Goal: Task Accomplishment & Management: Manage account settings

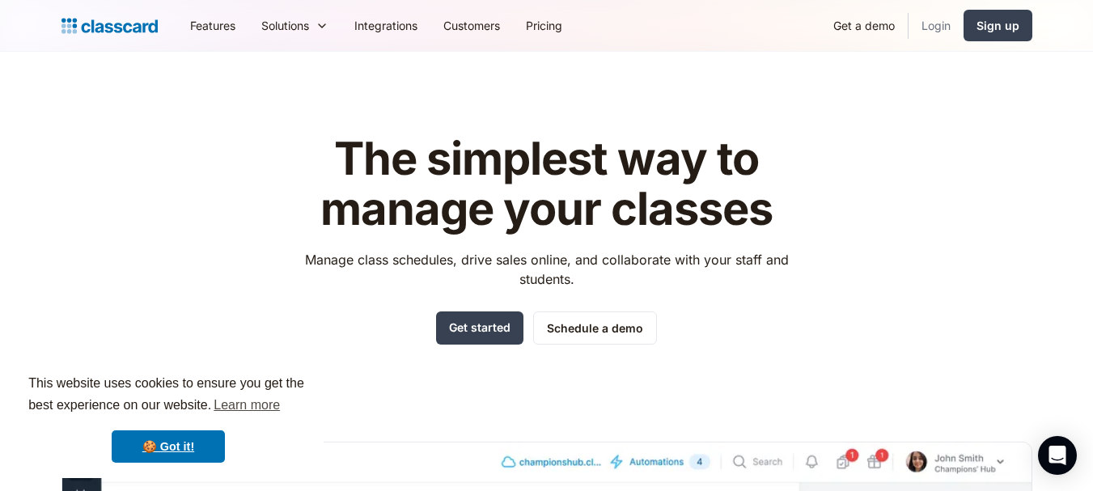
click at [928, 26] on link "Login" at bounding box center [936, 25] width 55 height 36
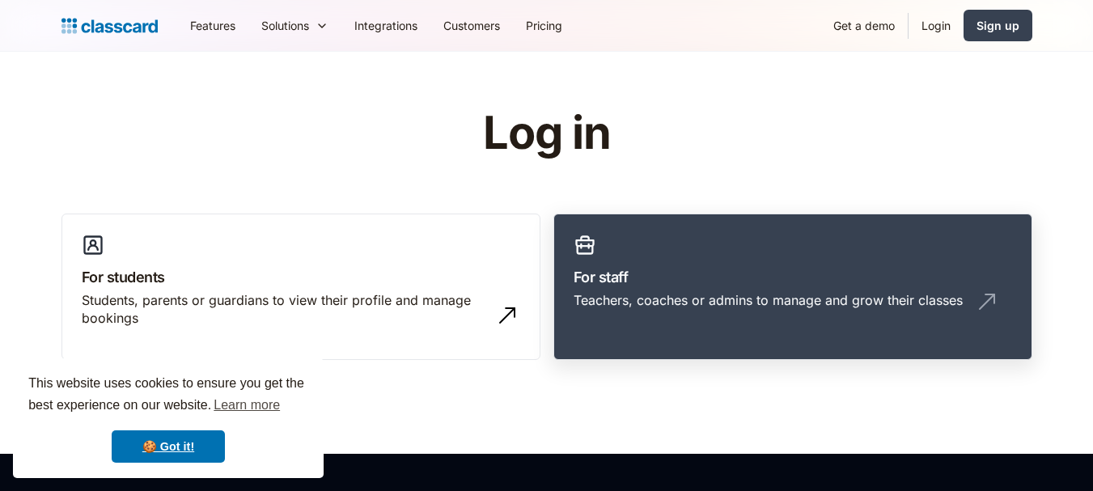
click at [729, 292] on div "Teachers, coaches or admins to manage and grow their classes" at bounding box center [768, 300] width 389 height 18
